Goal: Information Seeking & Learning: Find specific fact

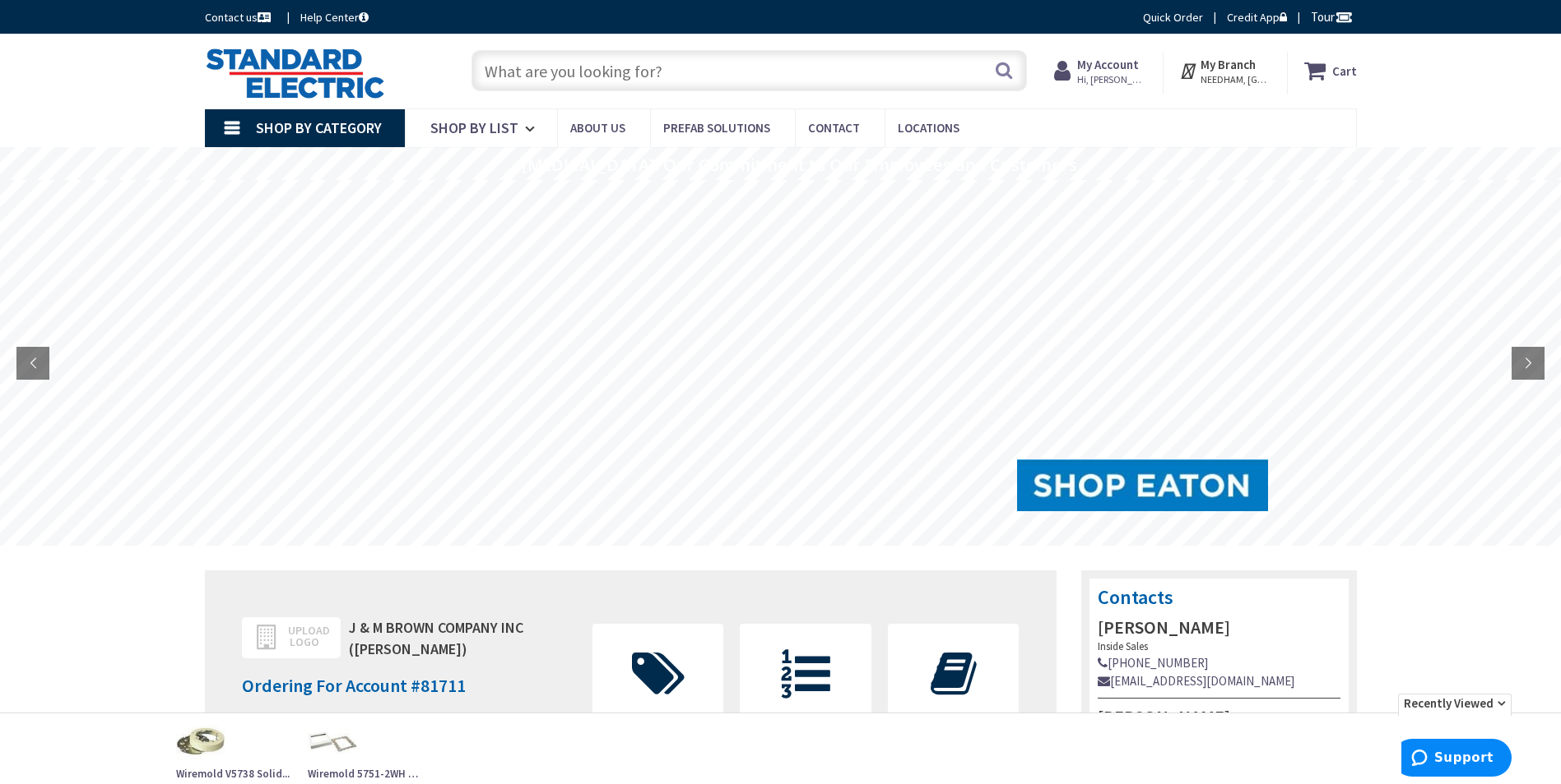
click at [755, 66] on input "text" at bounding box center [750, 70] width 556 height 41
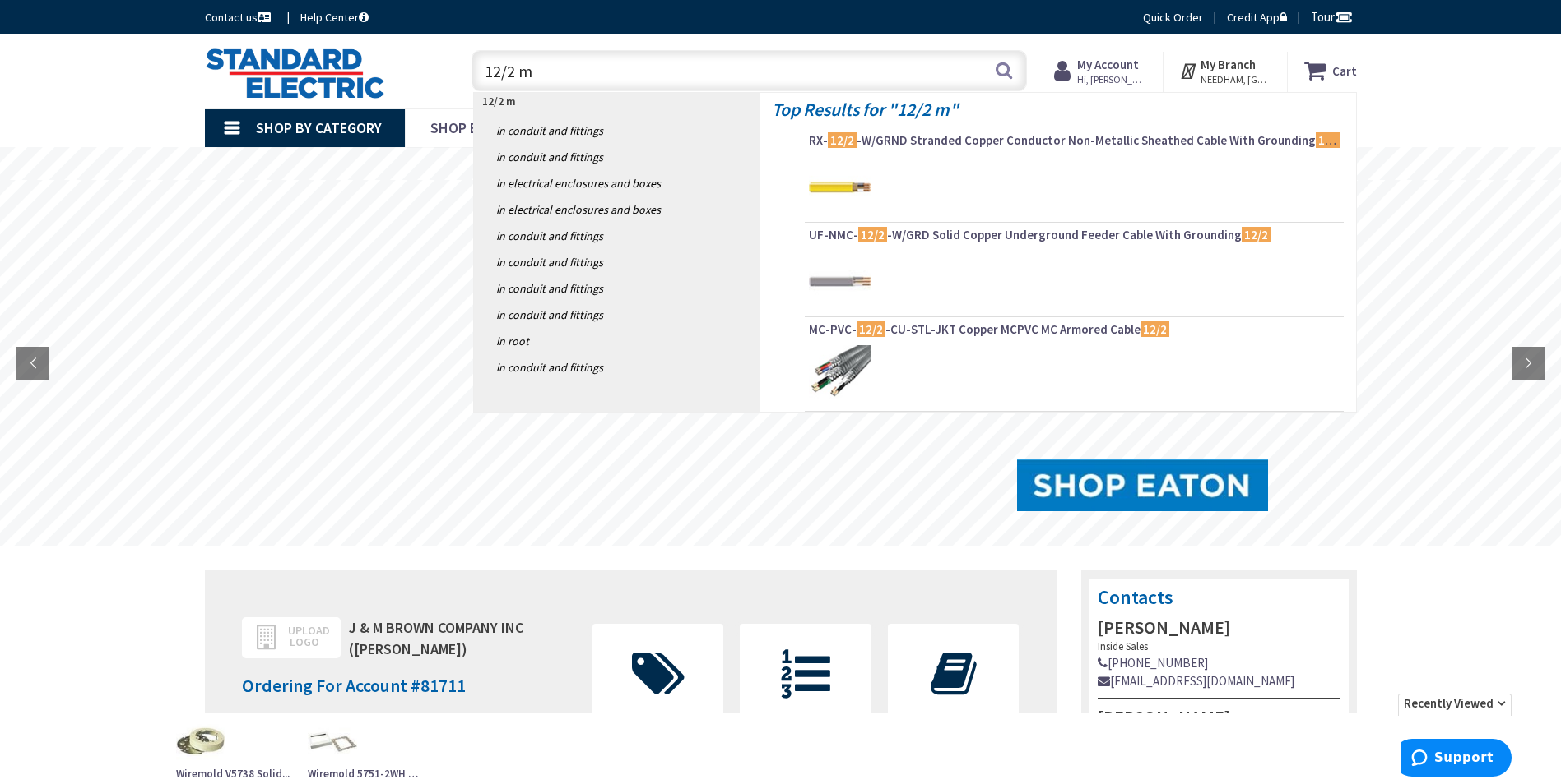
type input "12/2 mc"
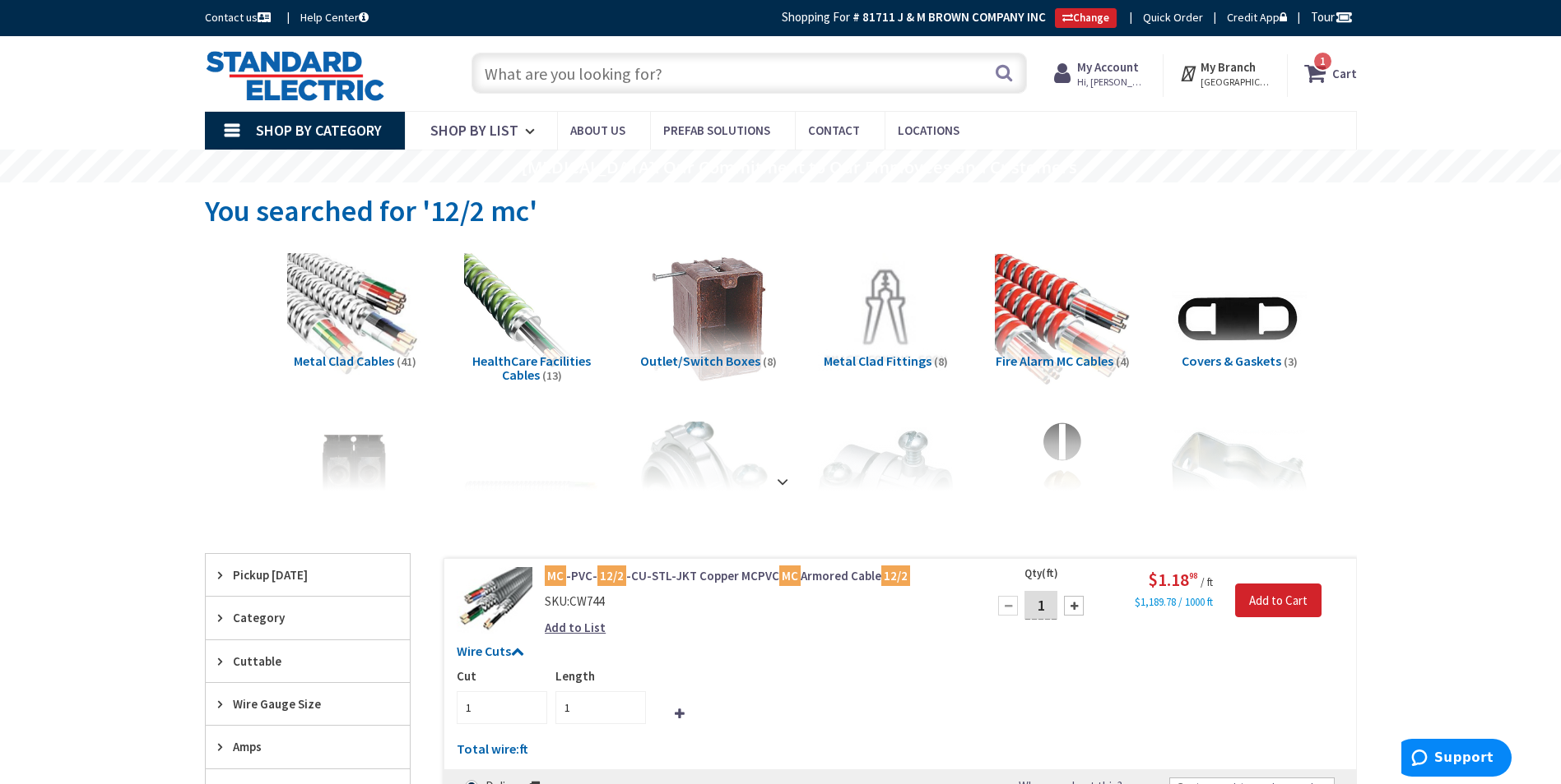
click at [815, 79] on input "text" at bounding box center [750, 73] width 556 height 41
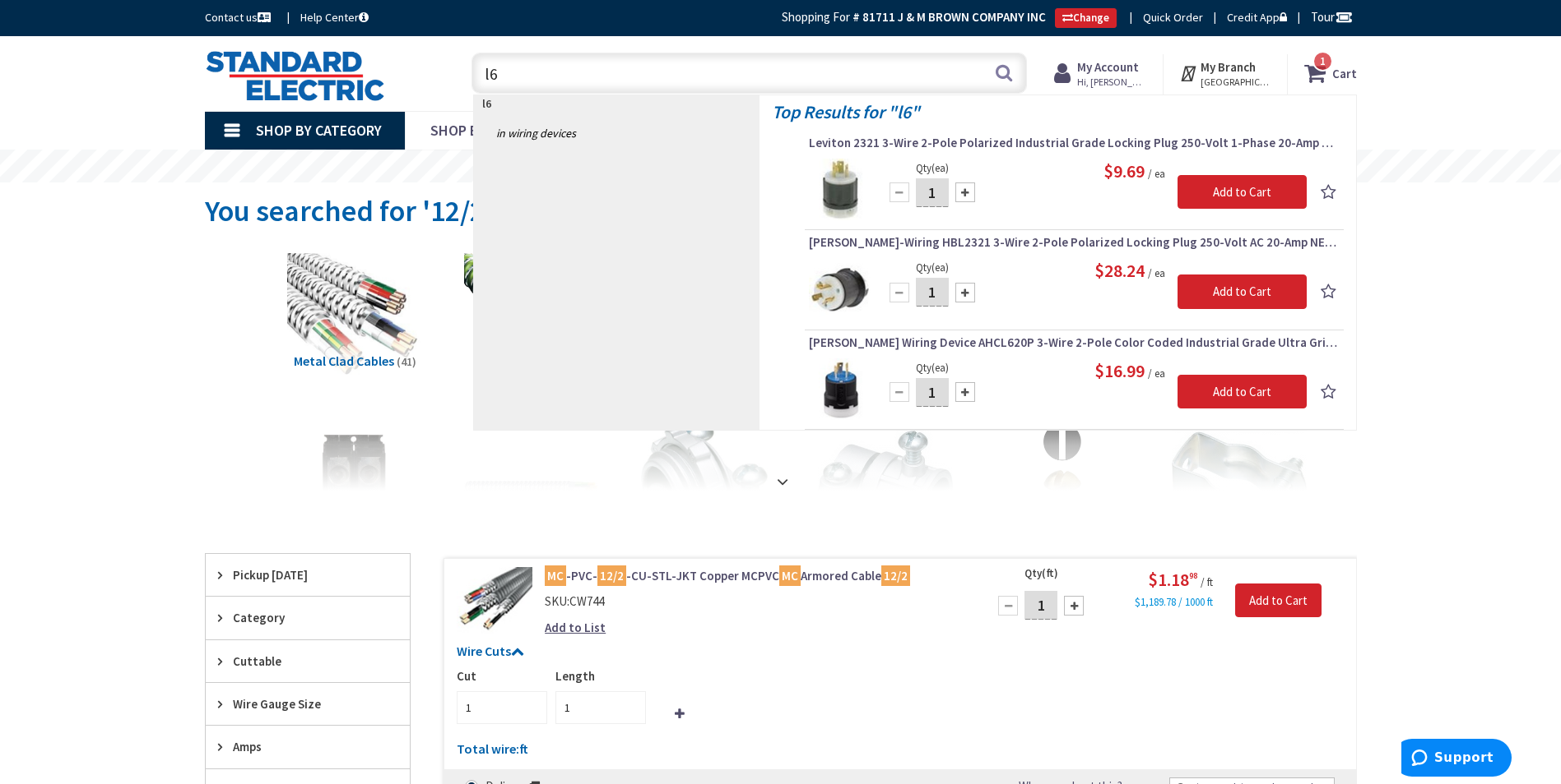
type input "l"
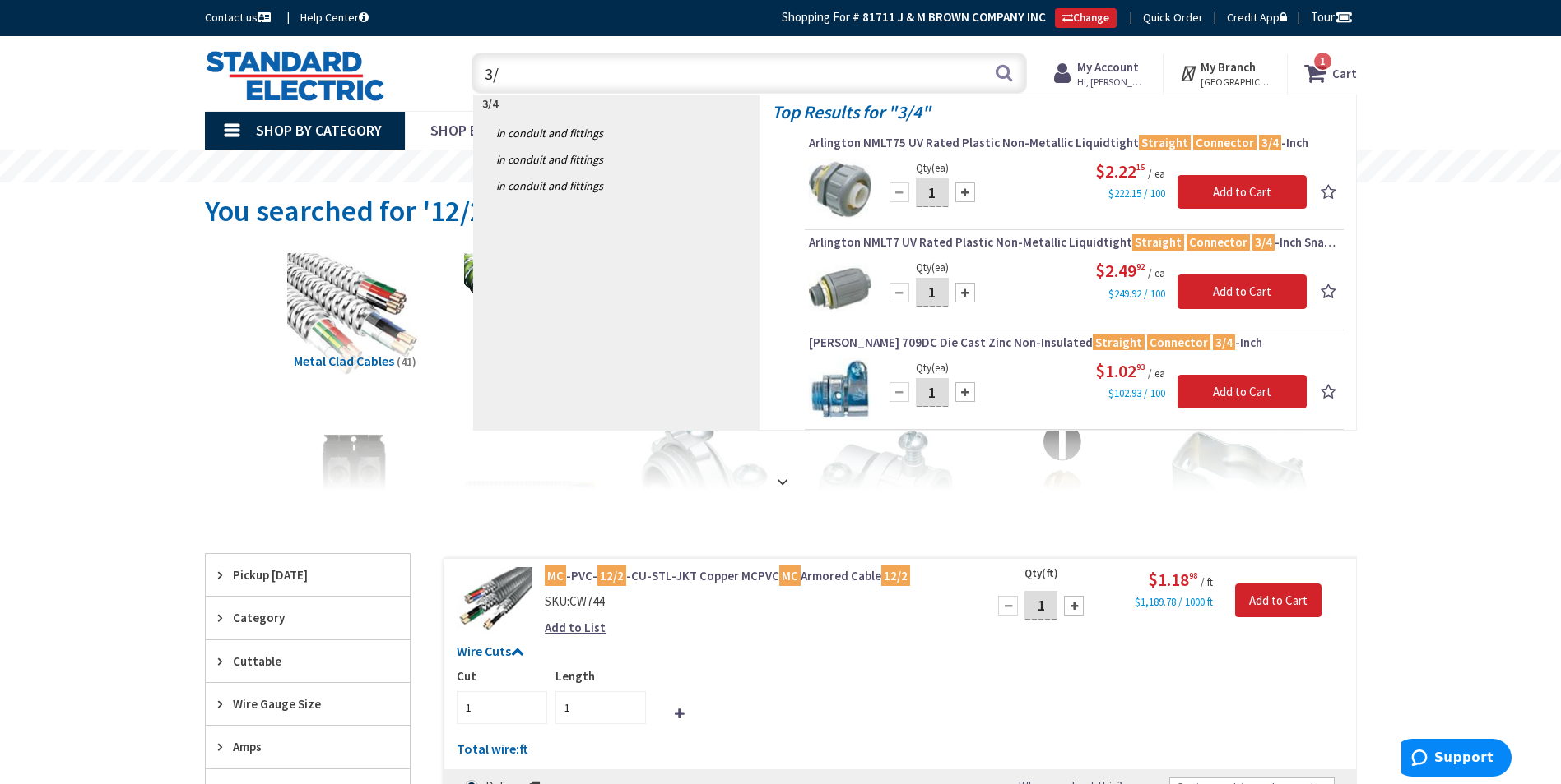
type input "3"
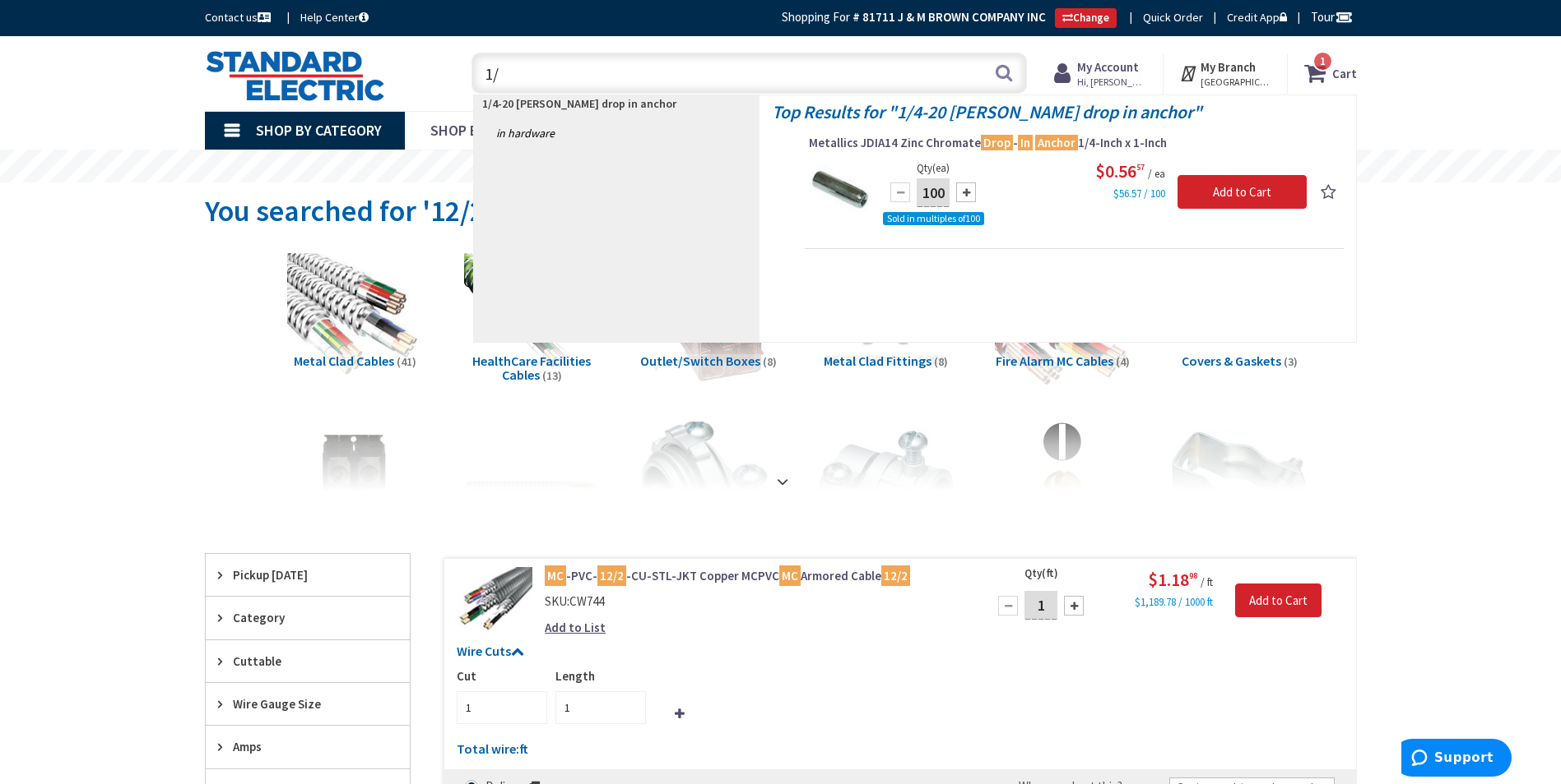
type input "1"
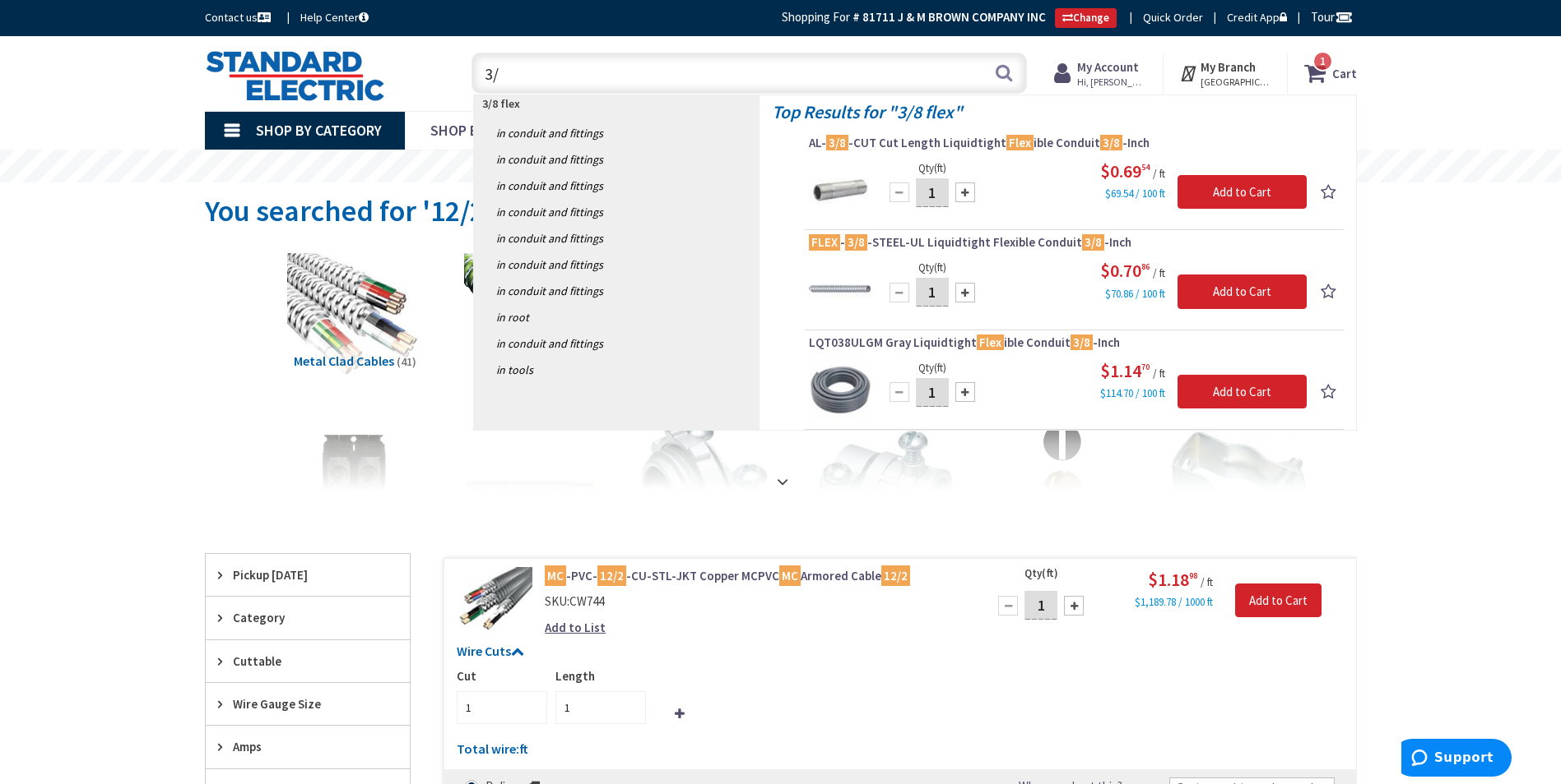
type input "3"
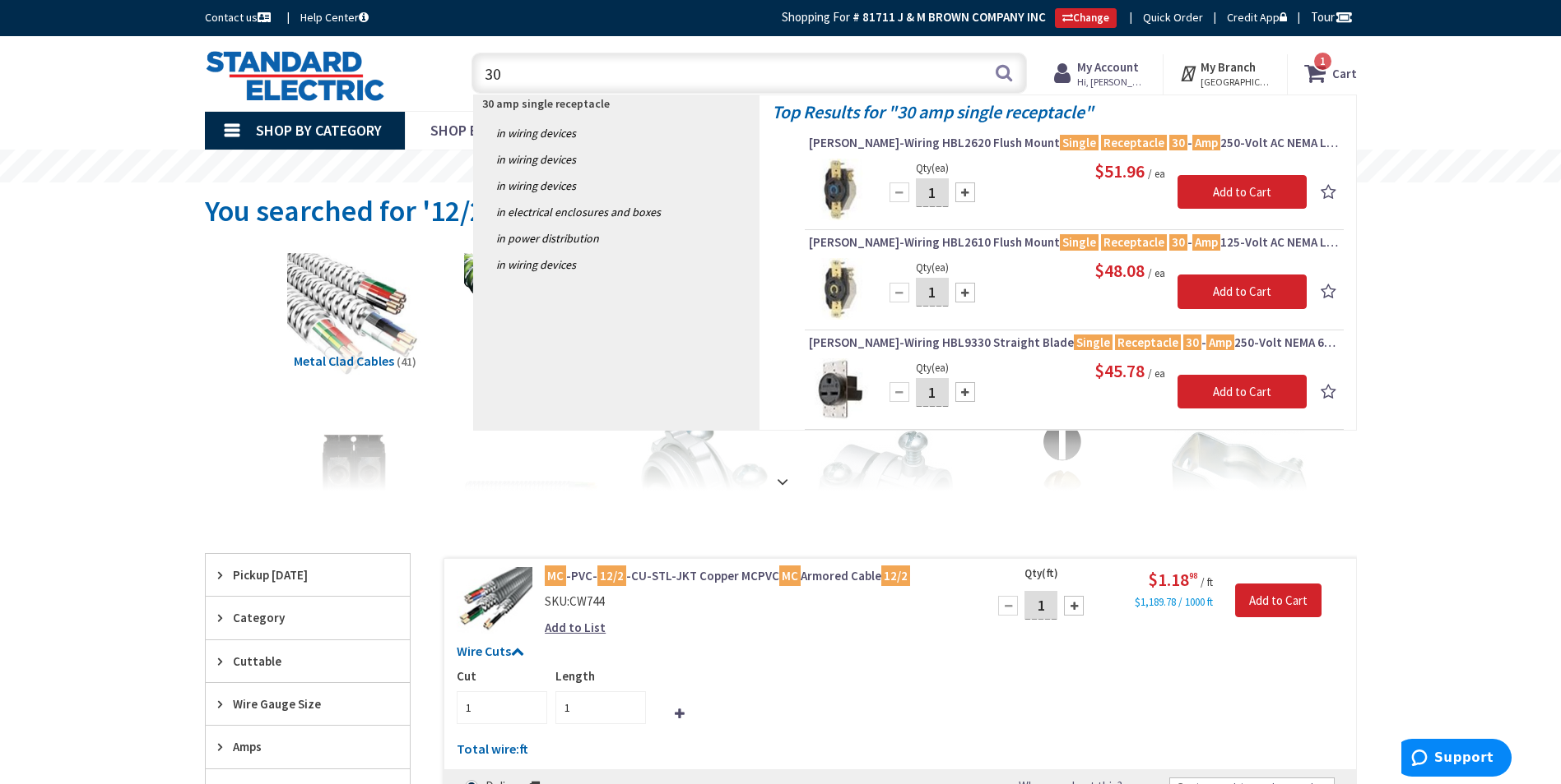
type input "3"
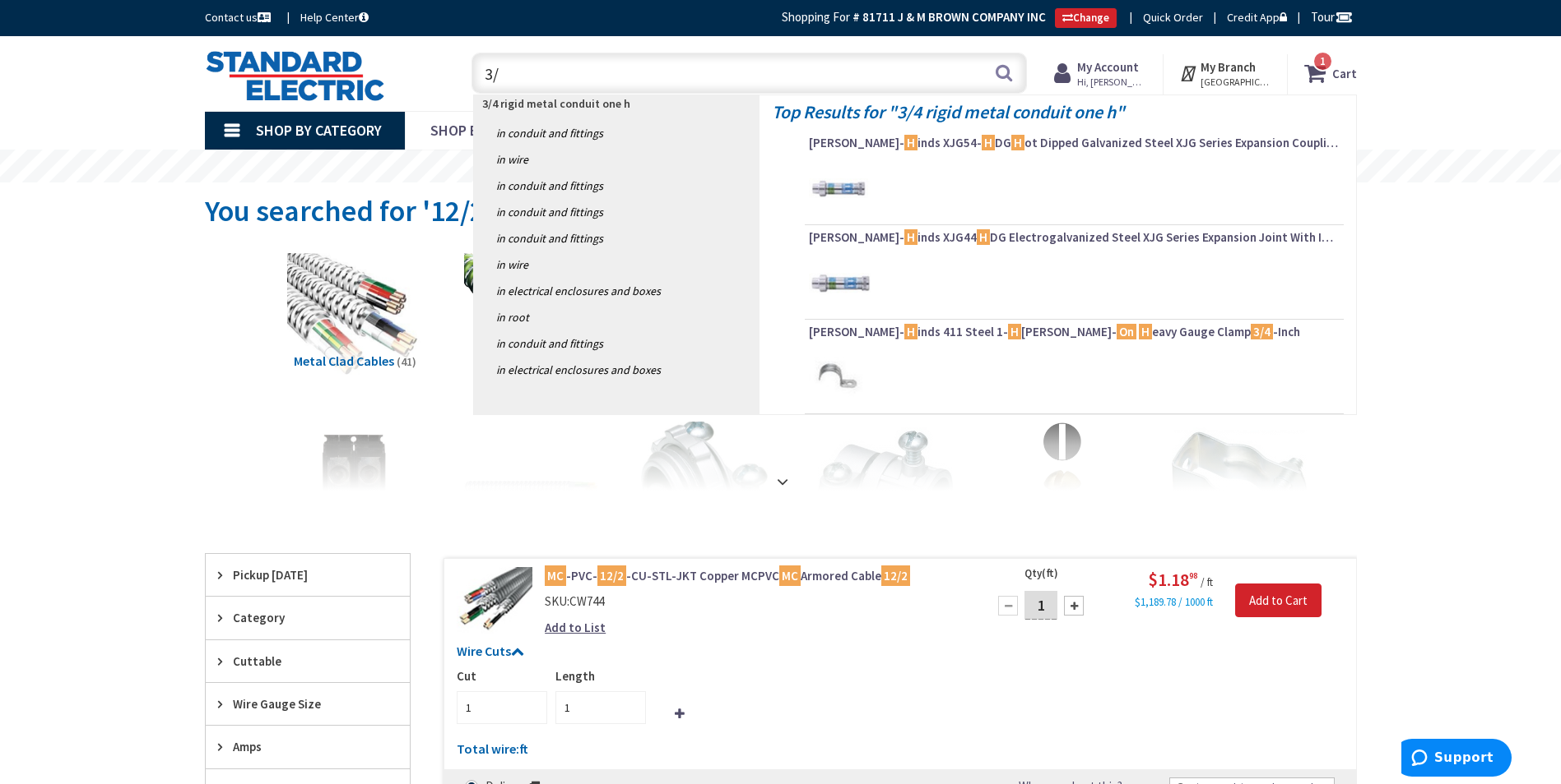
type input "3"
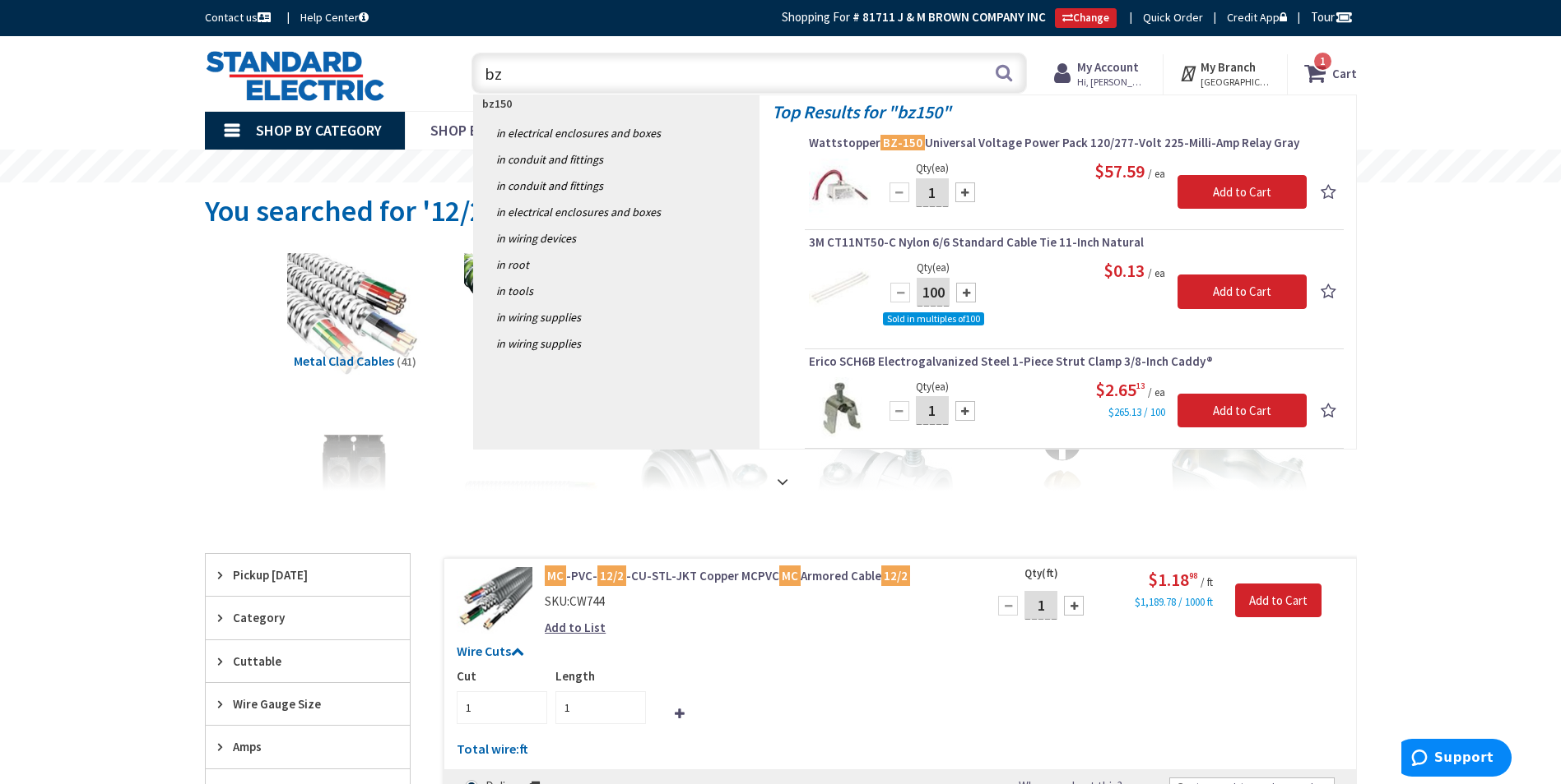
type input "b"
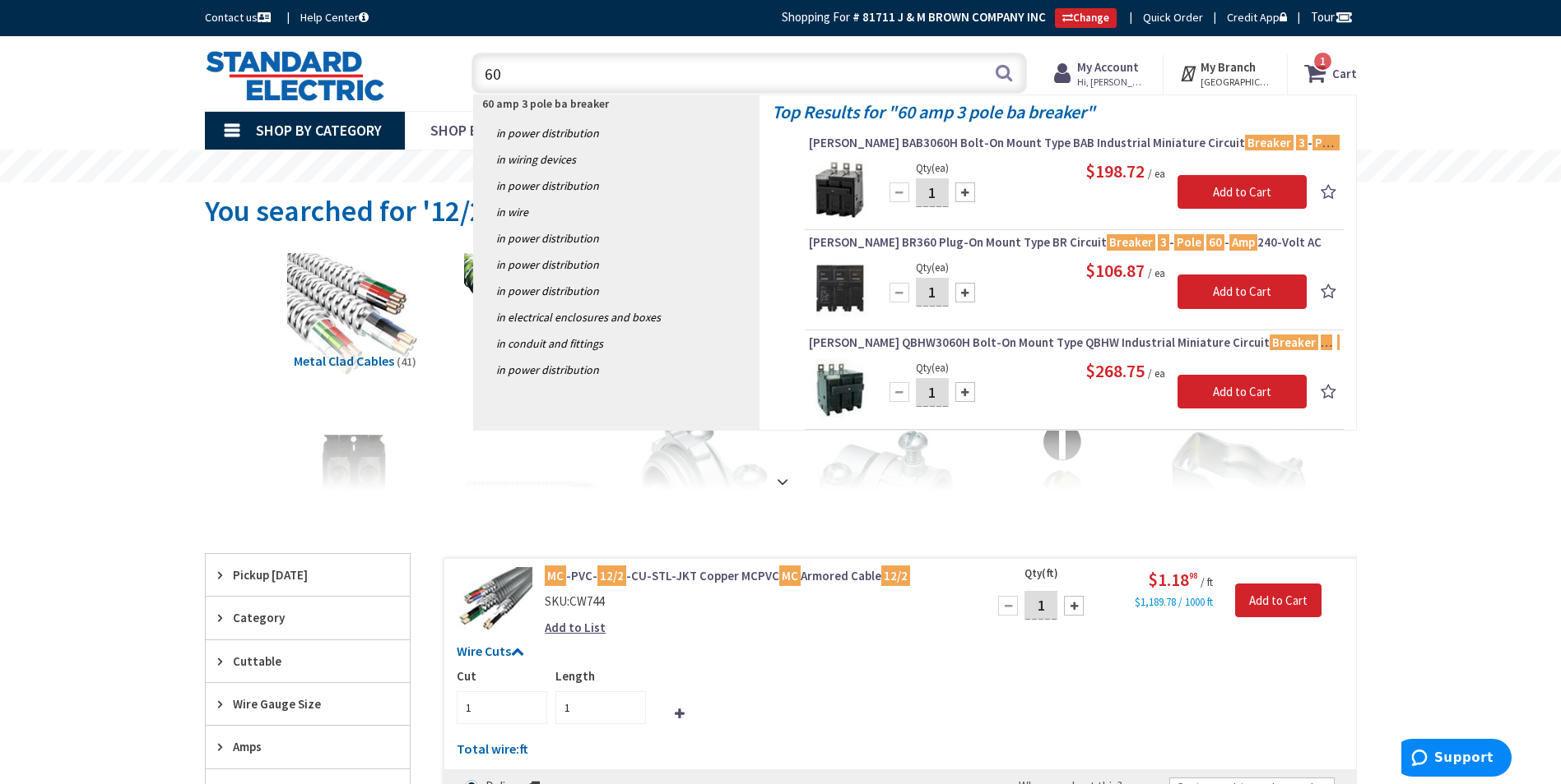
type input "6"
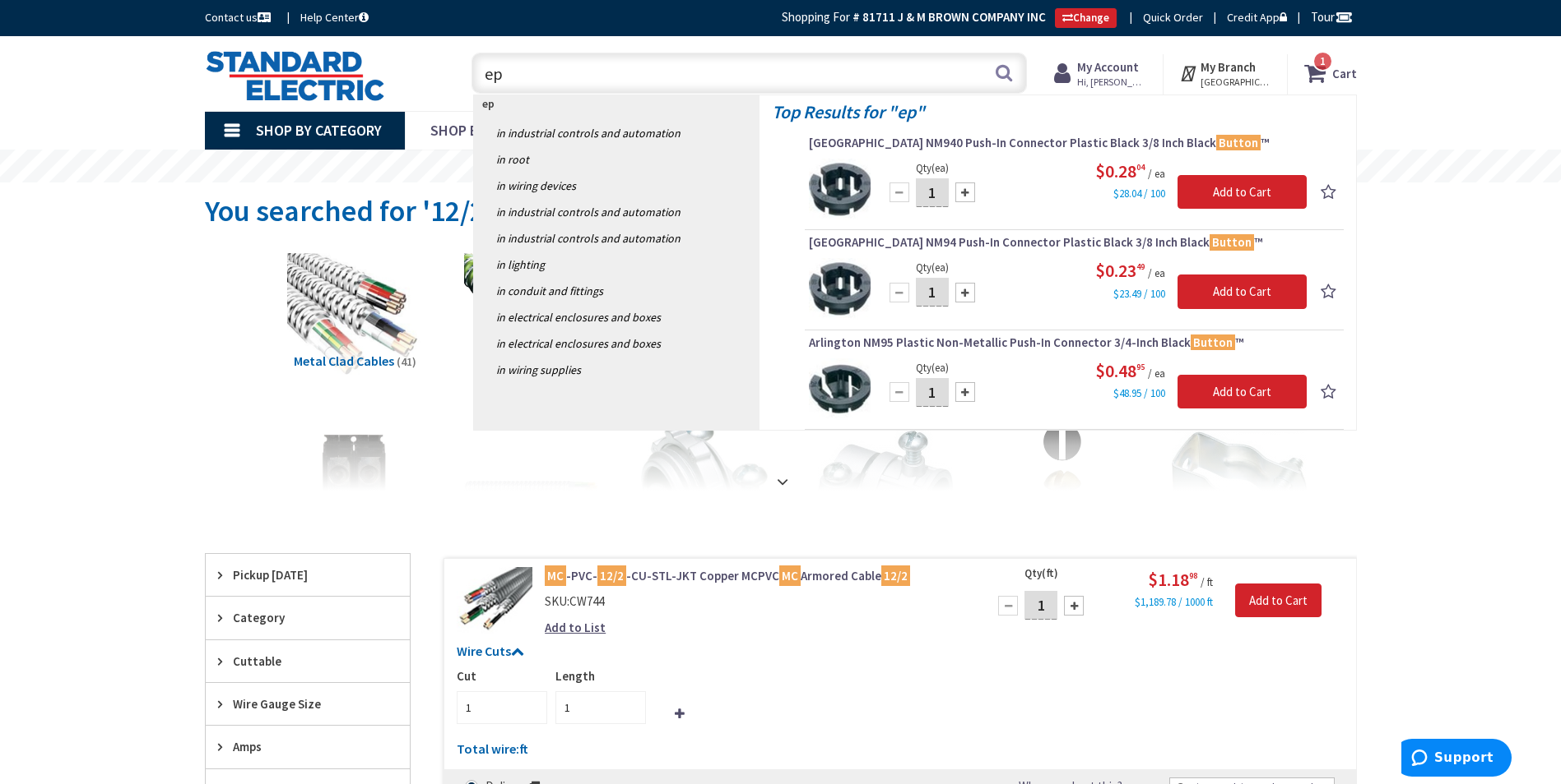
type input "e"
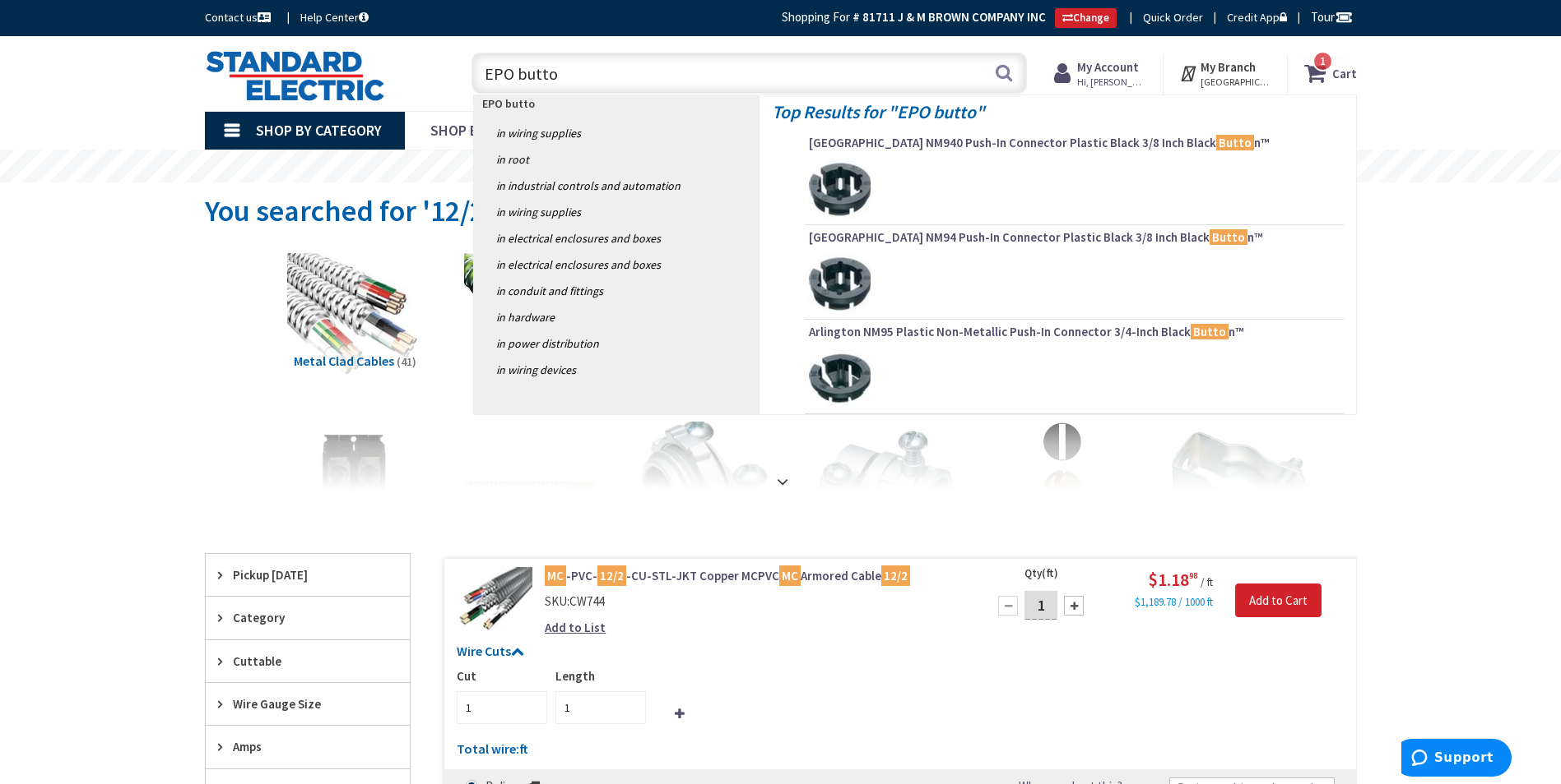
type input "EPO button"
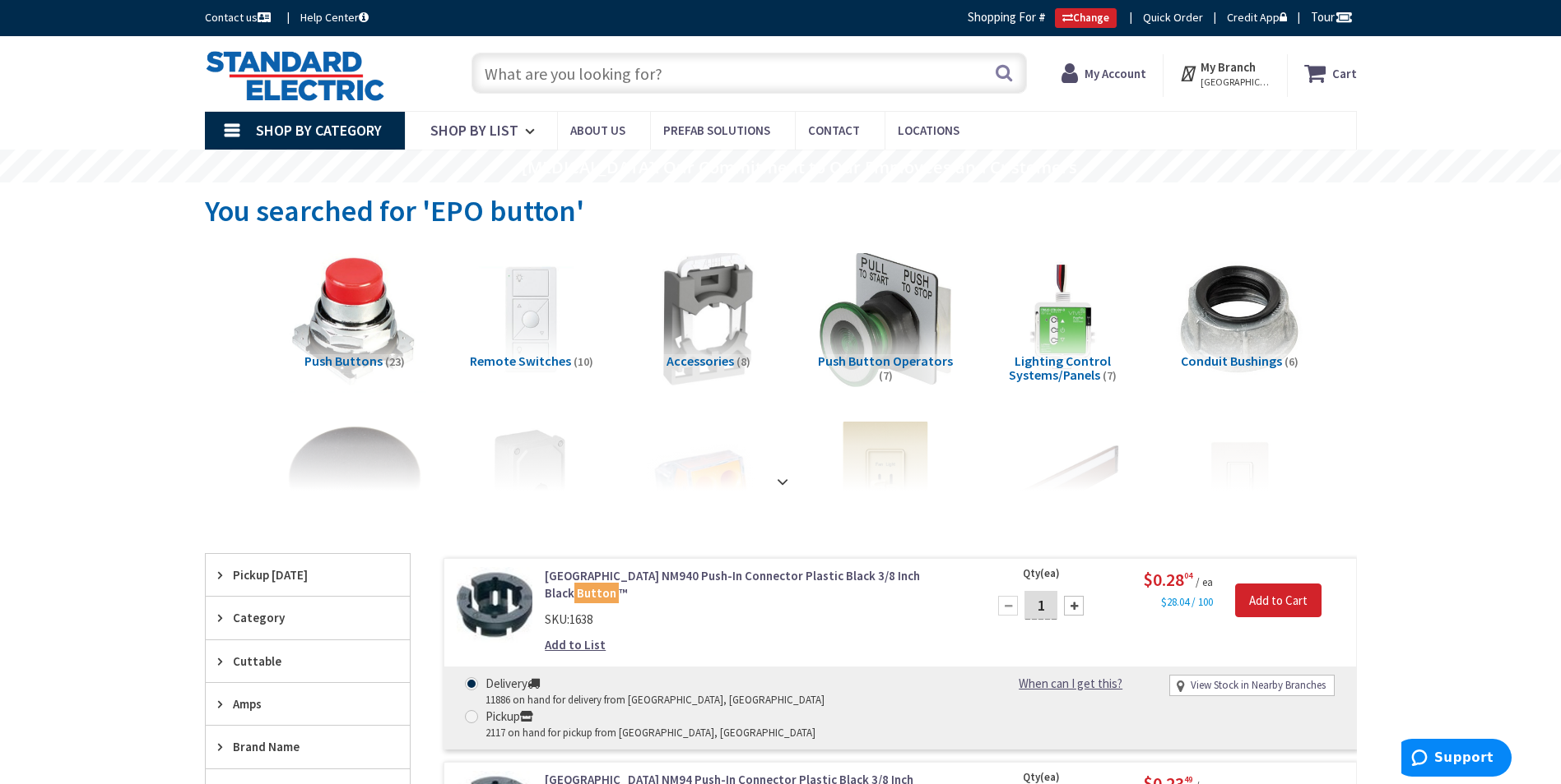
click at [365, 351] on img at bounding box center [354, 319] width 149 height 149
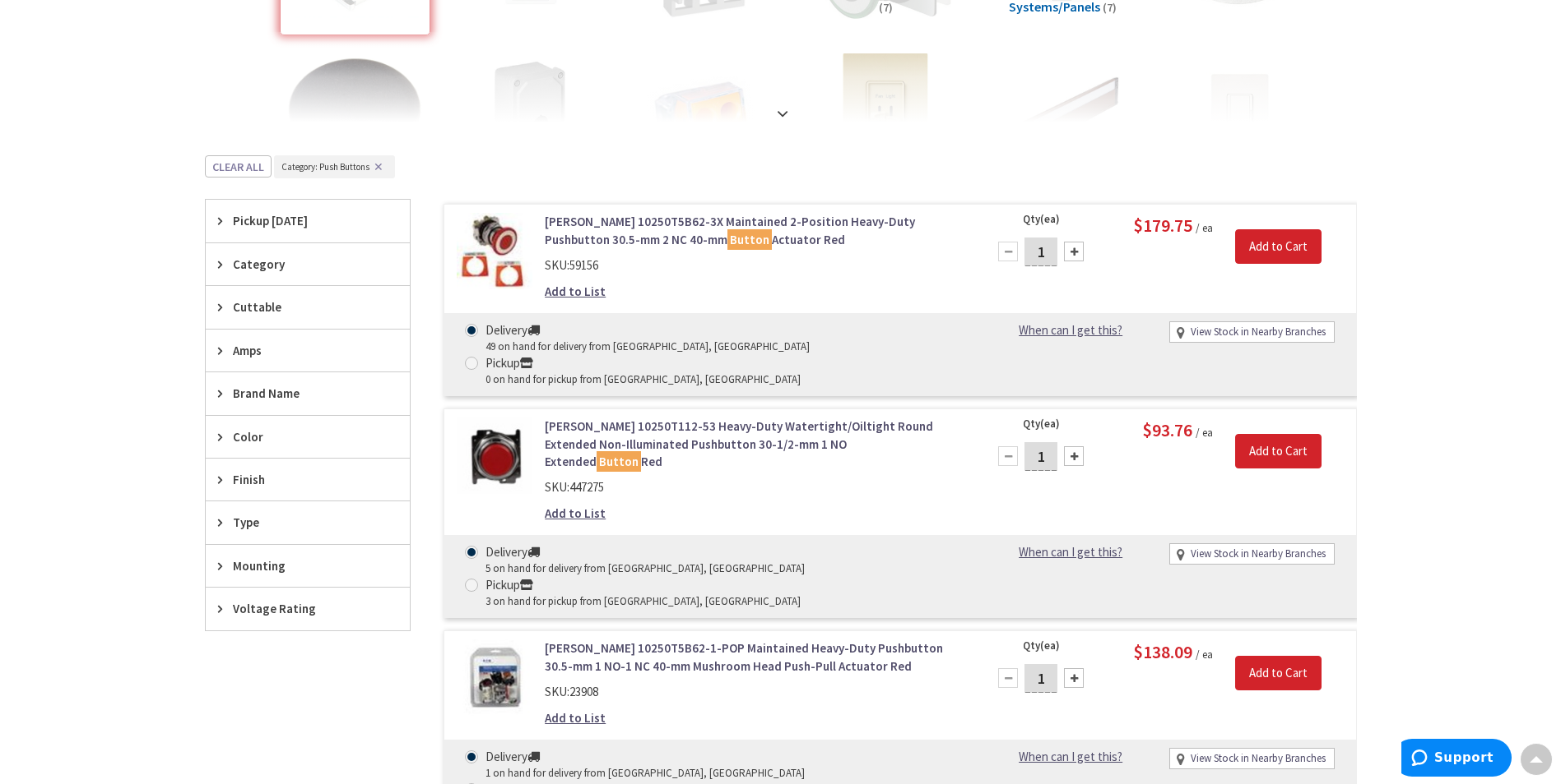
scroll to position [356, 0]
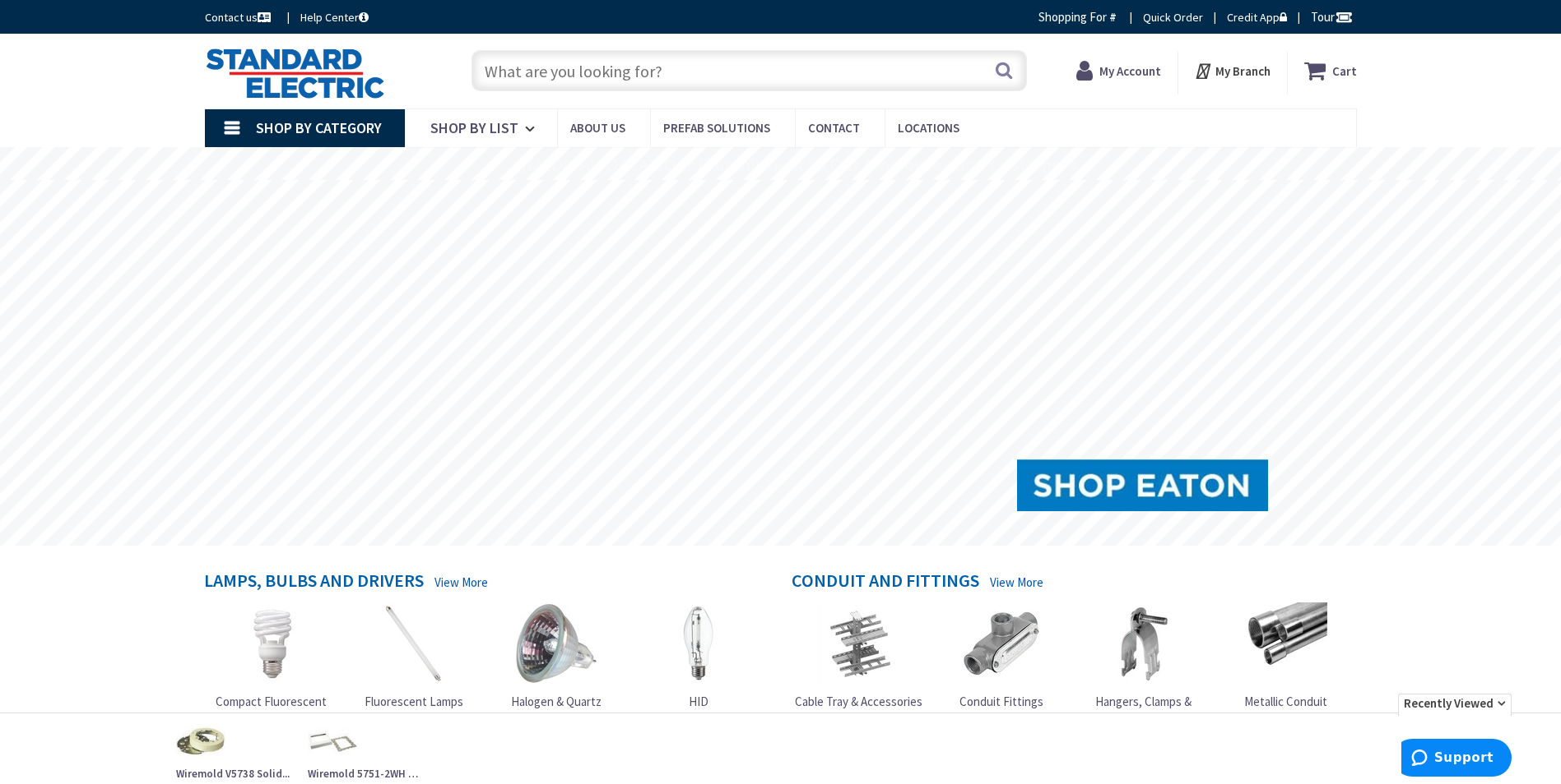
click at [691, 79] on input "text" at bounding box center [750, 70] width 556 height 41
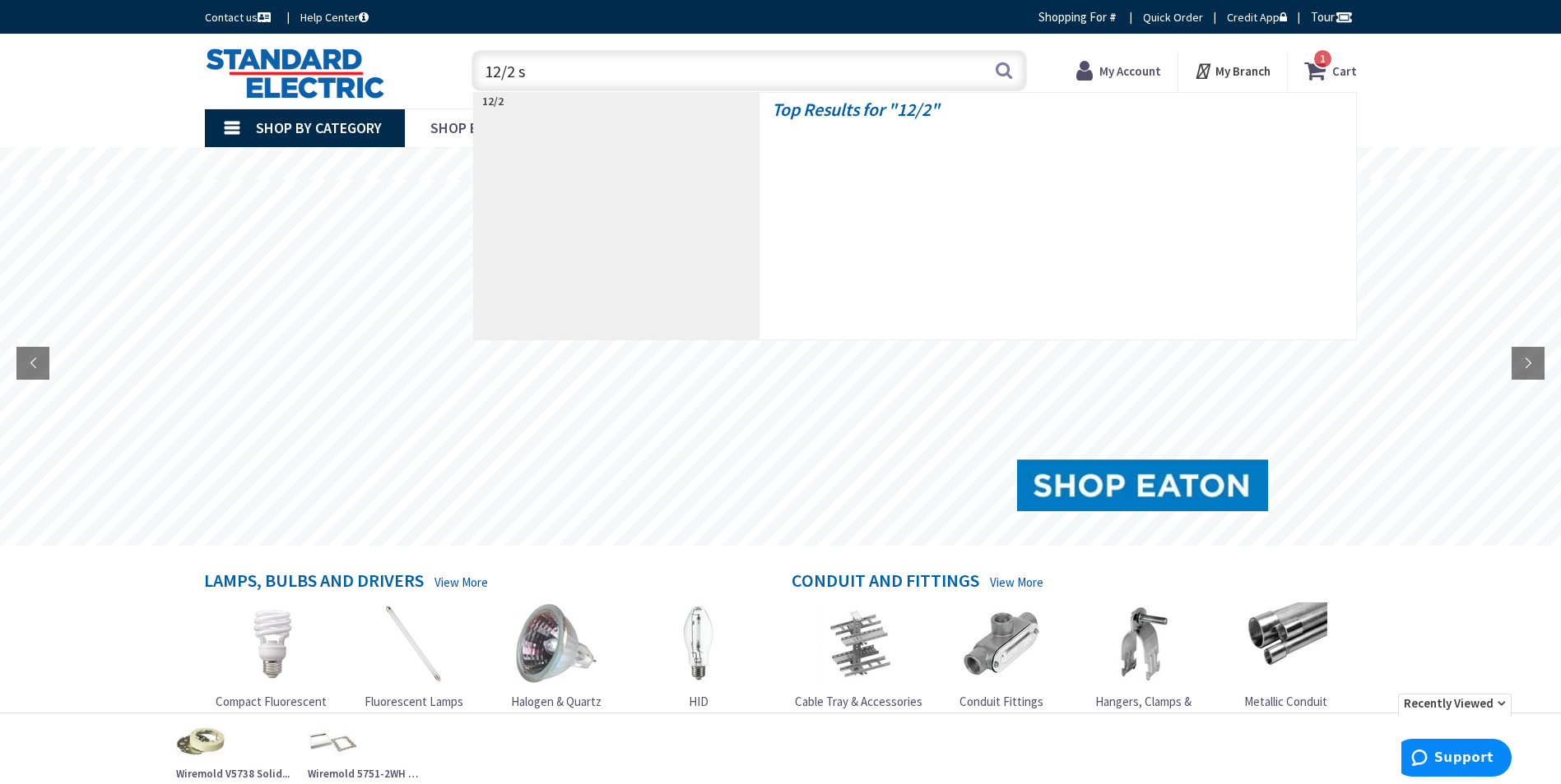
type input "12/2 so"
